Goal: Task Accomplishment & Management: Use online tool/utility

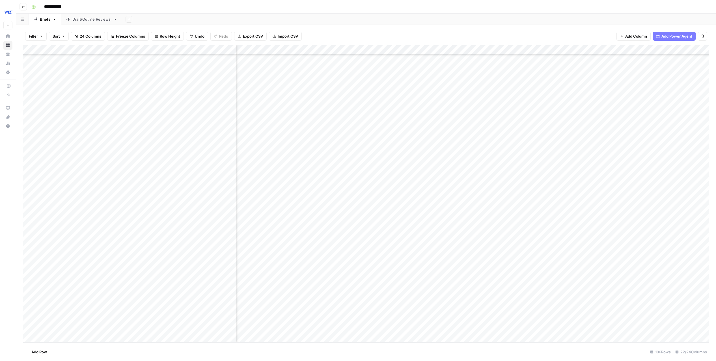
scroll to position [1279, 599]
click at [585, 308] on div "Add Column" at bounding box center [366, 193] width 686 height 297
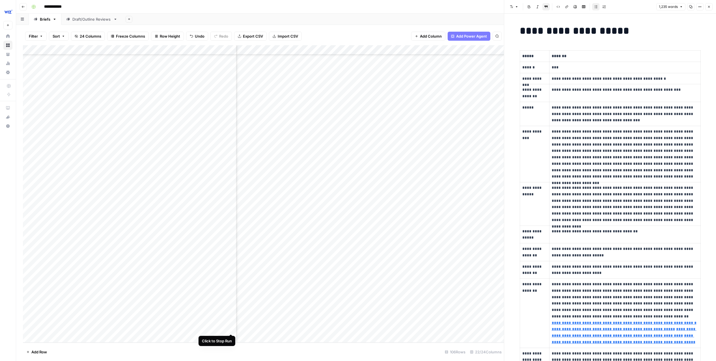
click at [231, 322] on div "Add Column" at bounding box center [263, 193] width 481 height 297
click at [231, 323] on div "Add Column" at bounding box center [263, 193] width 481 height 297
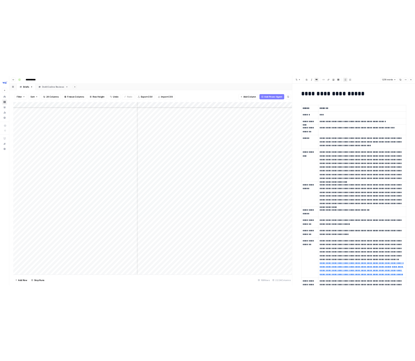
scroll to position [1279, 0]
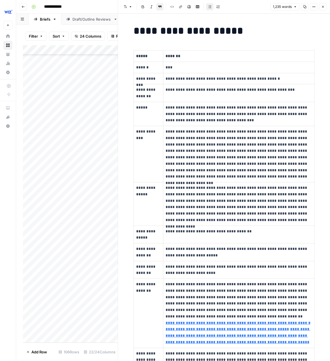
click at [323, 8] on icon "button" at bounding box center [322, 6] width 3 height 3
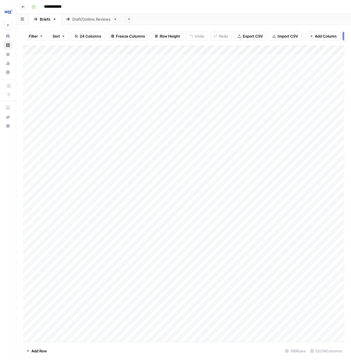
click at [93, 22] on link "Draft/Outline Reviews" at bounding box center [91, 19] width 61 height 11
click at [48, 126] on div "Add Column" at bounding box center [183, 88] width 321 height 86
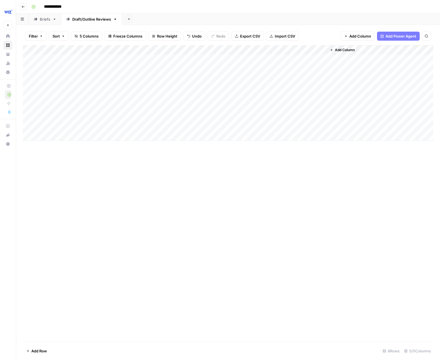
click at [146, 127] on div "Add Column" at bounding box center [228, 93] width 411 height 96
click at [137, 127] on div "Add Column" at bounding box center [228, 93] width 411 height 96
drag, startPoint x: 143, startPoint y: 158, endPoint x: 105, endPoint y: 133, distance: 45.7
click at [143, 158] on button "Outline" at bounding box center [140, 158] width 17 height 7
click at [102, 123] on div "Add Column" at bounding box center [228, 93] width 411 height 96
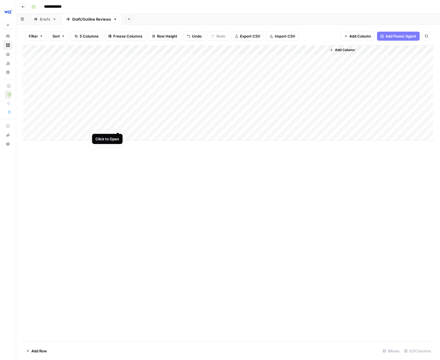
click at [117, 124] on div "Add Column" at bounding box center [228, 93] width 411 height 96
